Goal: Task Accomplishment & Management: Complete application form

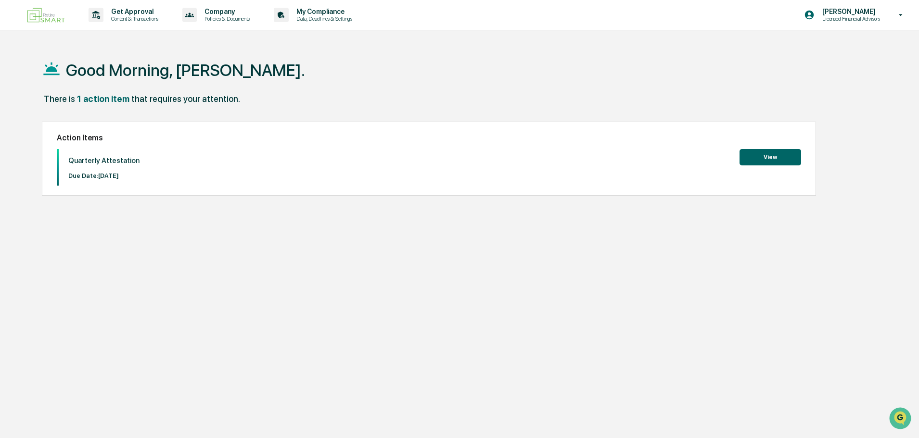
click at [766, 157] on button "View" at bounding box center [771, 157] width 62 height 16
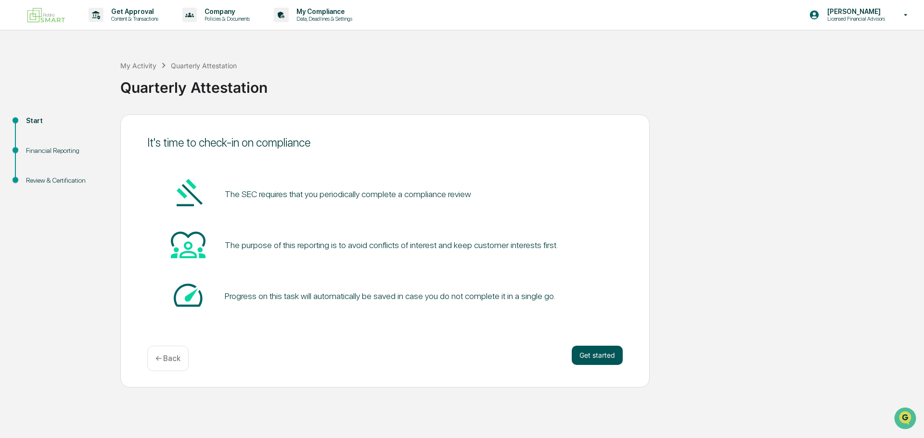
click at [601, 354] on button "Get started" at bounding box center [597, 355] width 51 height 19
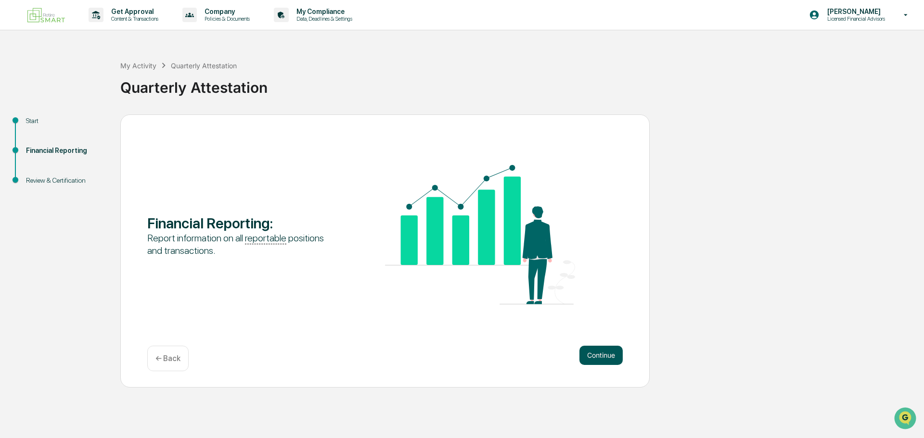
click at [601, 357] on button "Continue" at bounding box center [601, 355] width 43 height 19
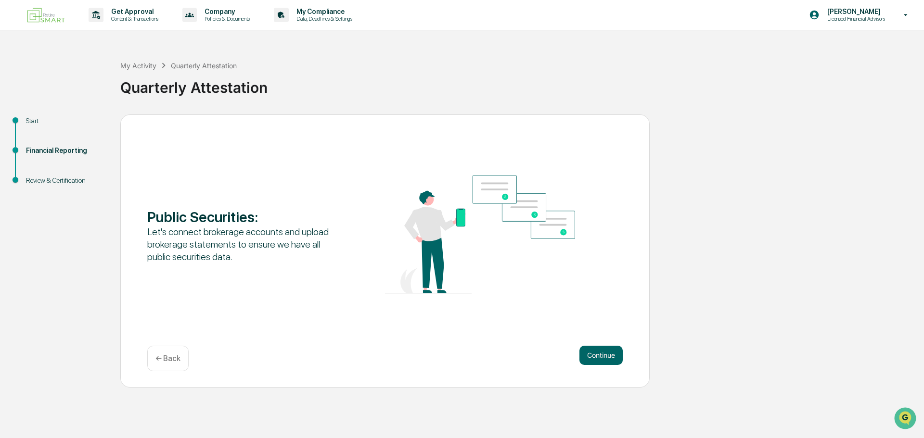
click at [601, 357] on button "Continue" at bounding box center [601, 355] width 43 height 19
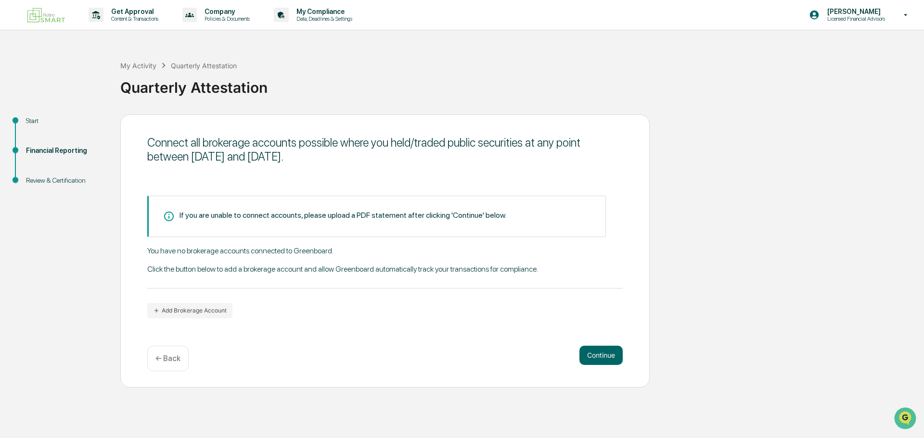
click at [601, 357] on button "Continue" at bounding box center [601, 355] width 43 height 19
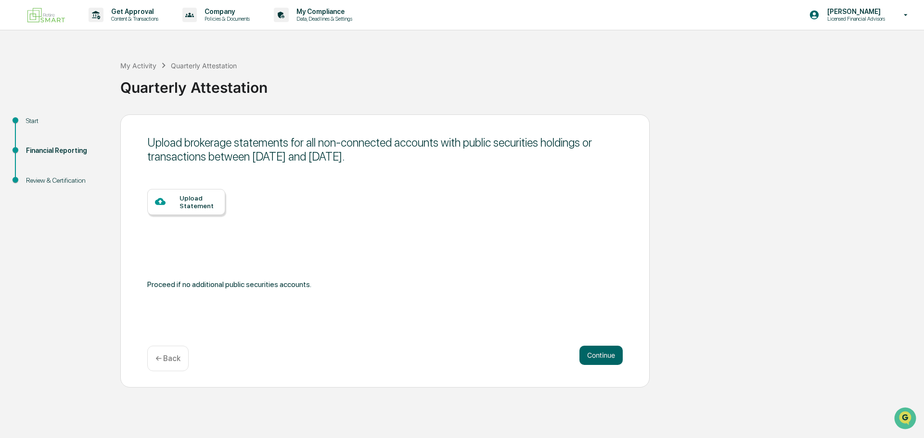
click at [601, 357] on button "Continue" at bounding box center [601, 355] width 43 height 19
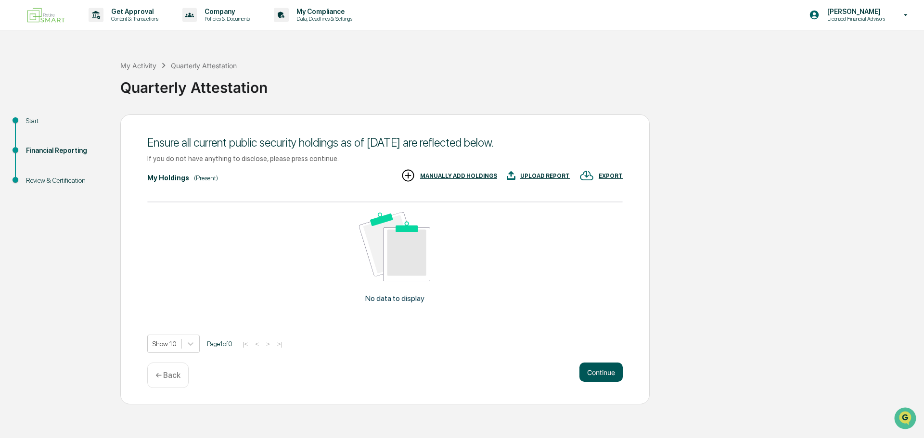
click at [600, 375] on button "Continue" at bounding box center [601, 372] width 43 height 19
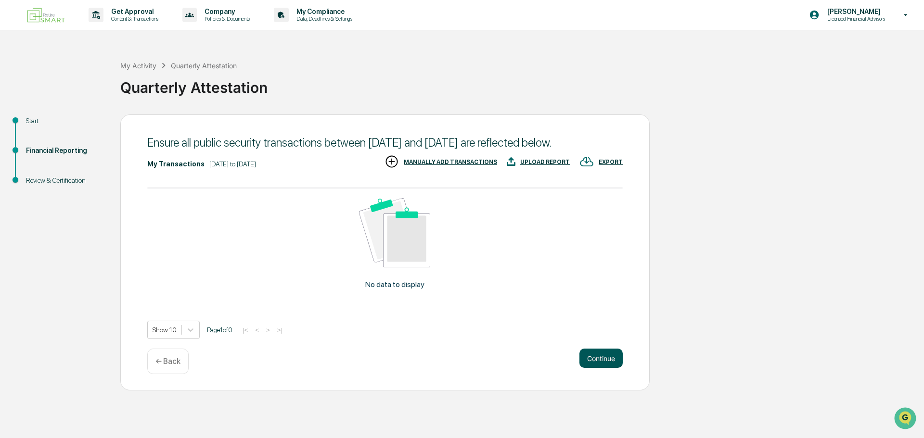
click at [597, 368] on button "Continue" at bounding box center [601, 358] width 43 height 19
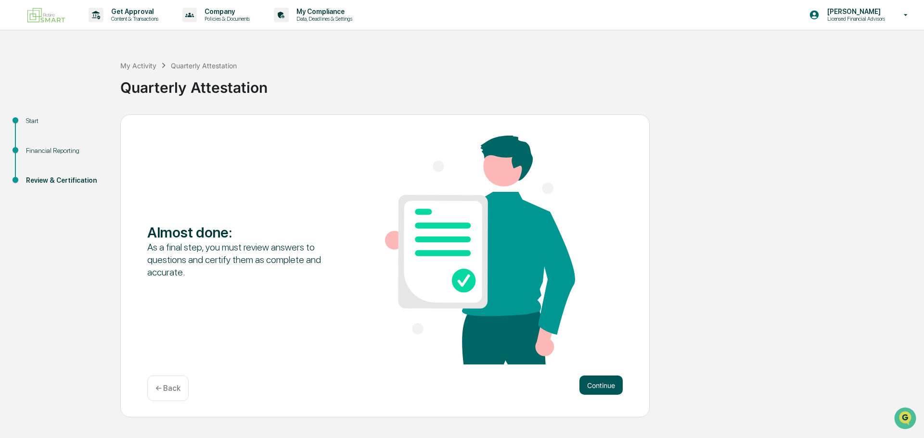
click at [597, 389] on button "Continue" at bounding box center [601, 385] width 43 height 19
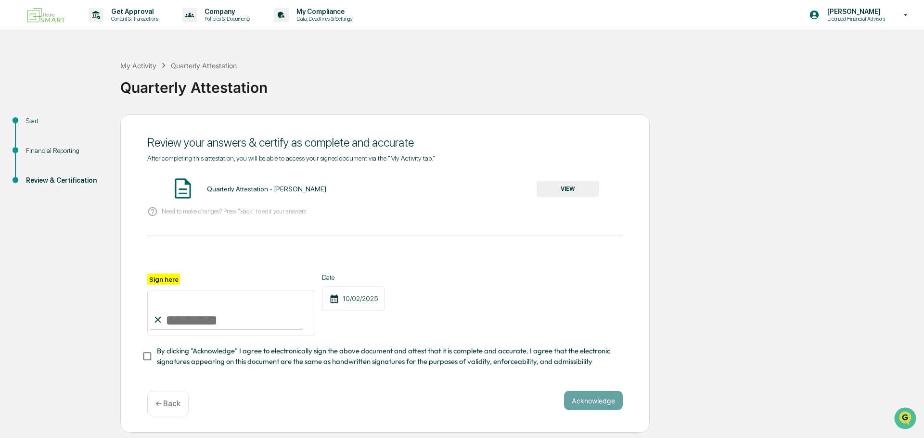
click at [181, 321] on input "Sign here" at bounding box center [231, 313] width 168 height 46
type input "**********"
click at [595, 405] on button "Acknowledge" at bounding box center [593, 400] width 59 height 19
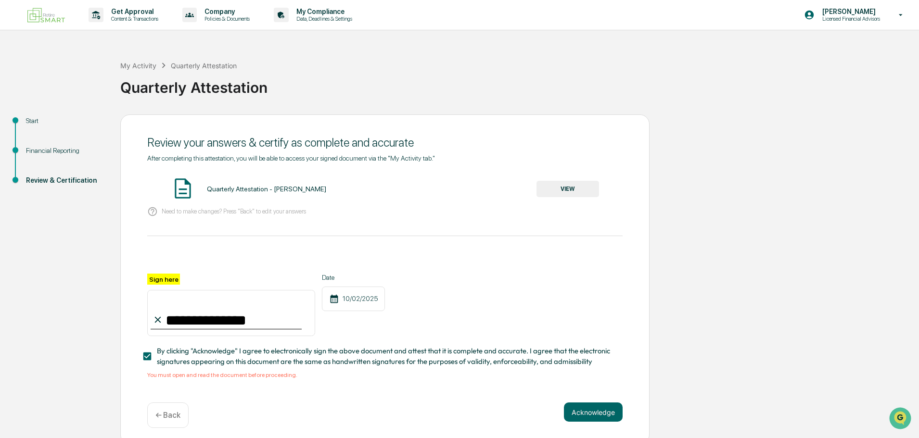
click at [587, 188] on button "VIEW" at bounding box center [568, 189] width 63 height 16
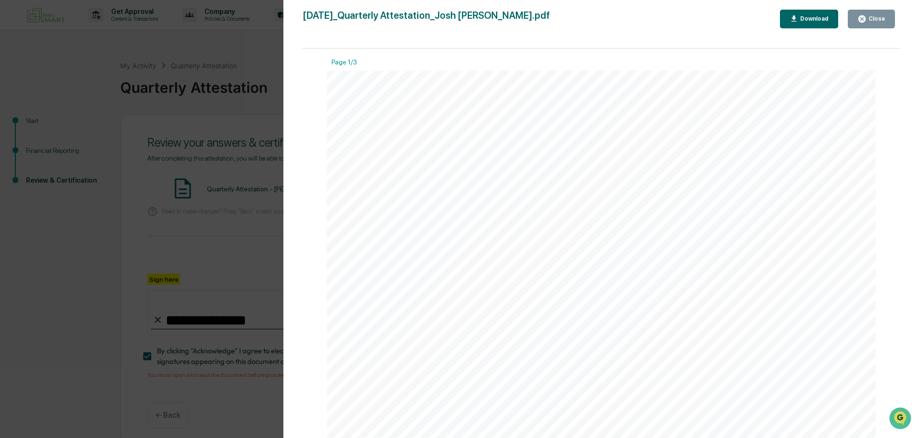
click at [870, 20] on div "Close" at bounding box center [876, 18] width 19 height 7
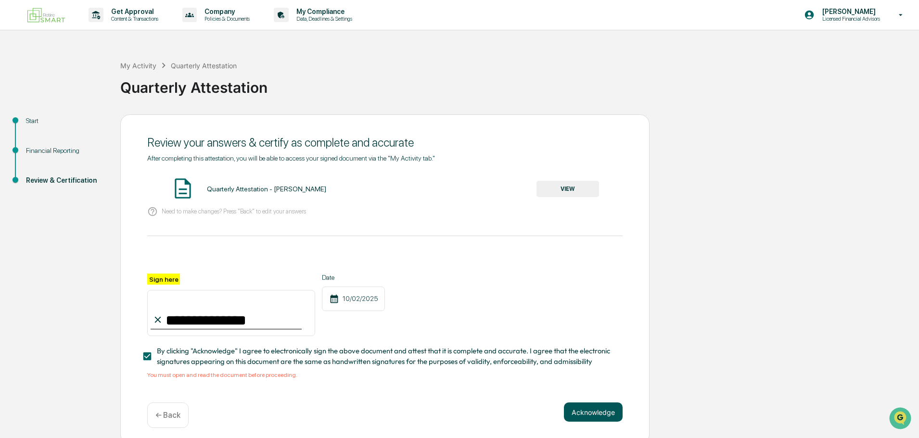
click at [592, 419] on button "Acknowledge" at bounding box center [593, 412] width 59 height 19
